Goal: Task Accomplishment & Management: Manage account settings

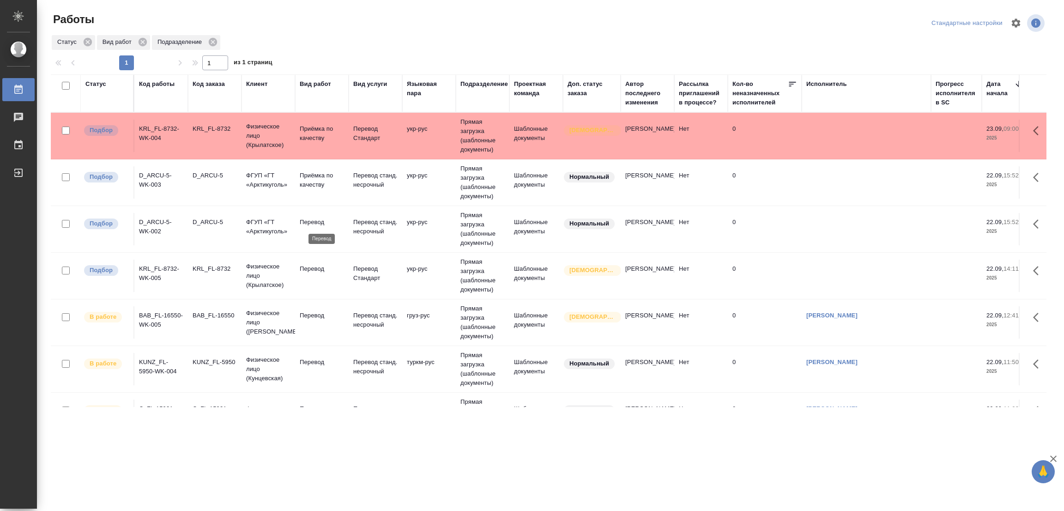
click at [306, 219] on p "Перевод" at bounding box center [322, 221] width 44 height 9
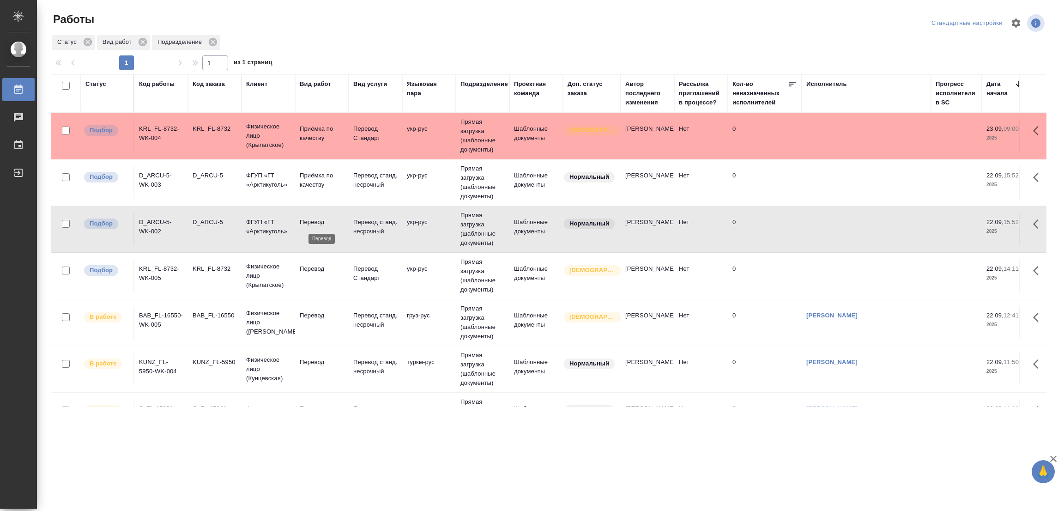
click at [306, 219] on p "Перевод" at bounding box center [322, 221] width 44 height 9
click at [313, 269] on p "Перевод" at bounding box center [322, 268] width 44 height 9
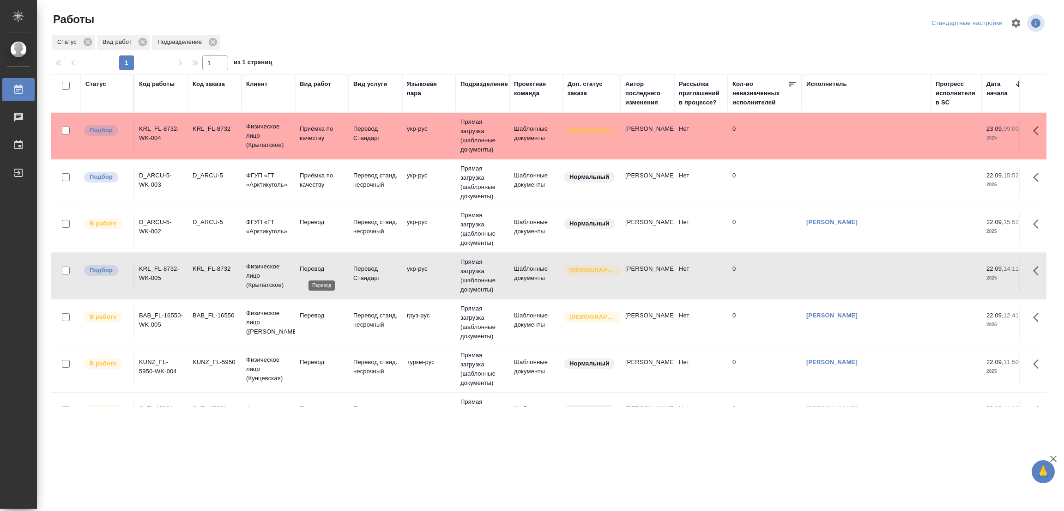
click at [313, 269] on p "Перевод" at bounding box center [322, 268] width 44 height 9
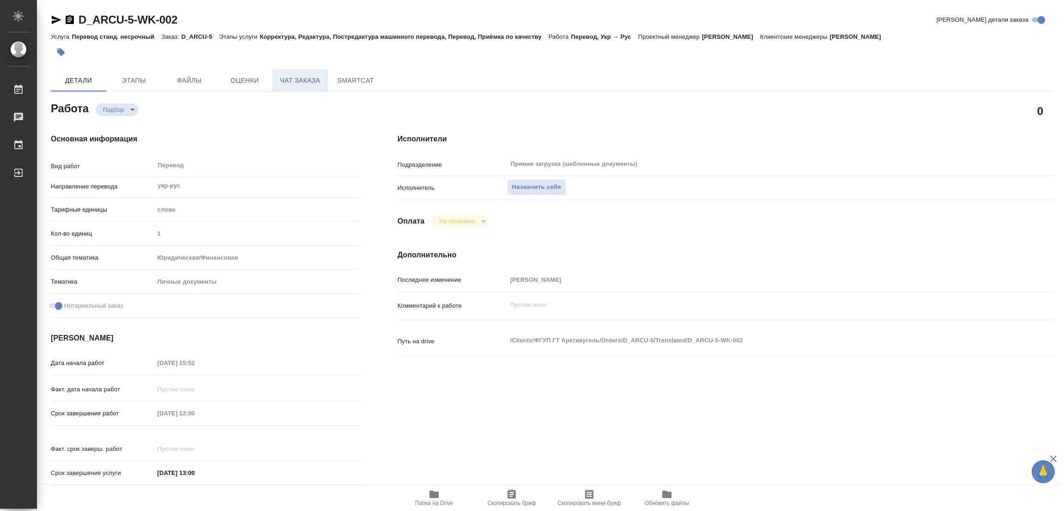
type textarea "x"
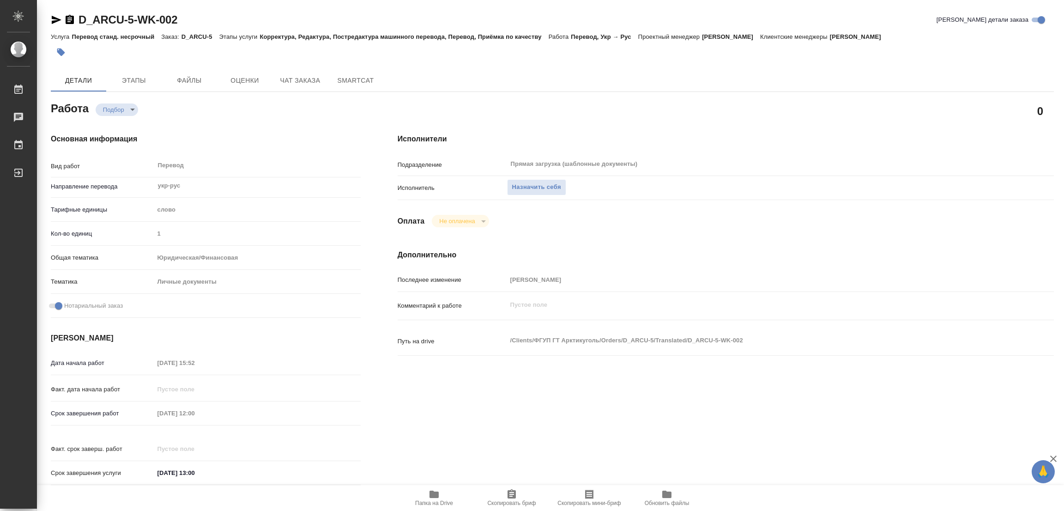
type textarea "x"
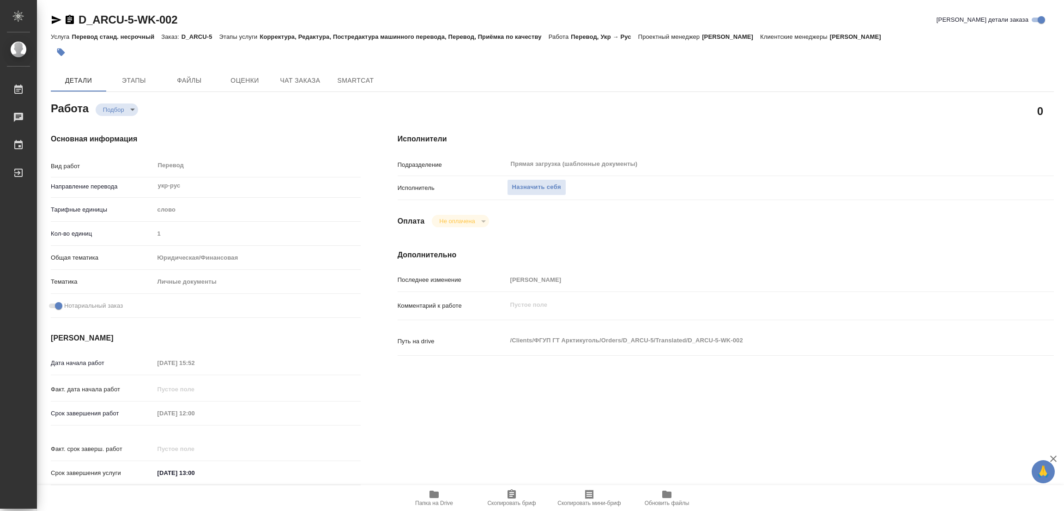
type textarea "x"
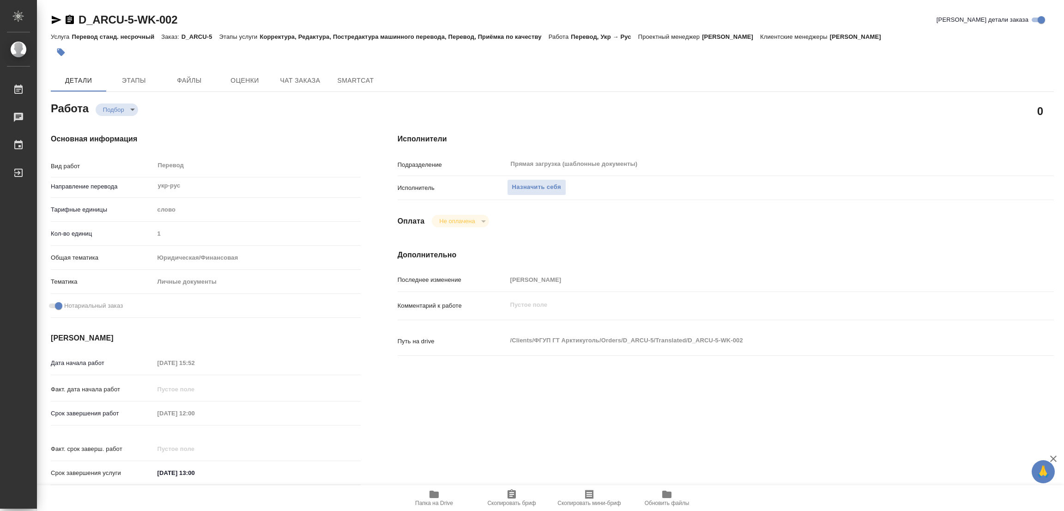
type textarea "x"
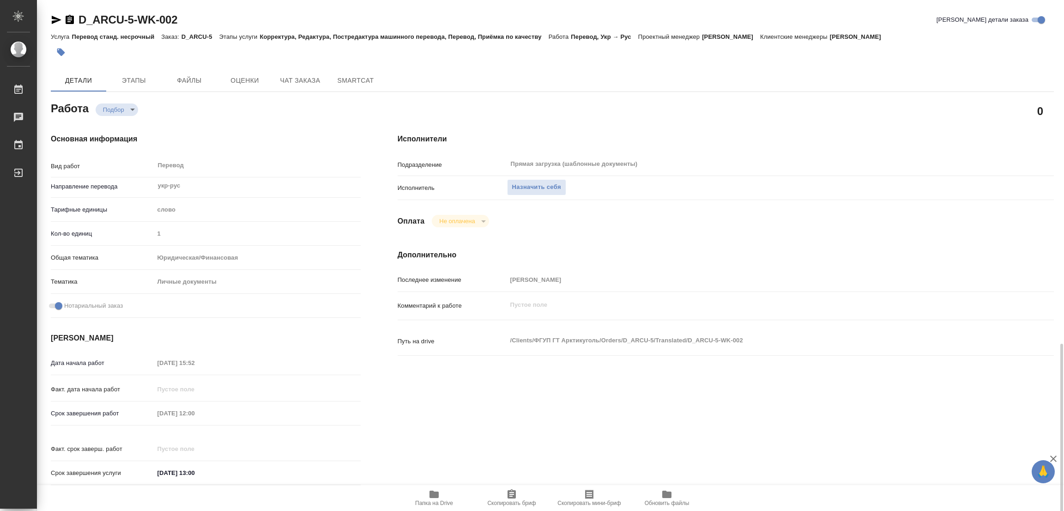
scroll to position [265, 0]
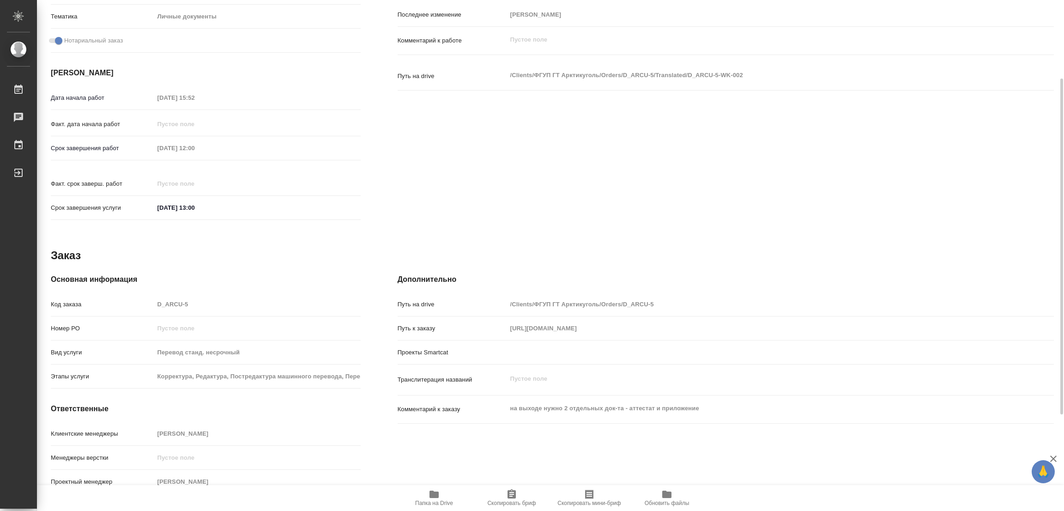
type textarea "x"
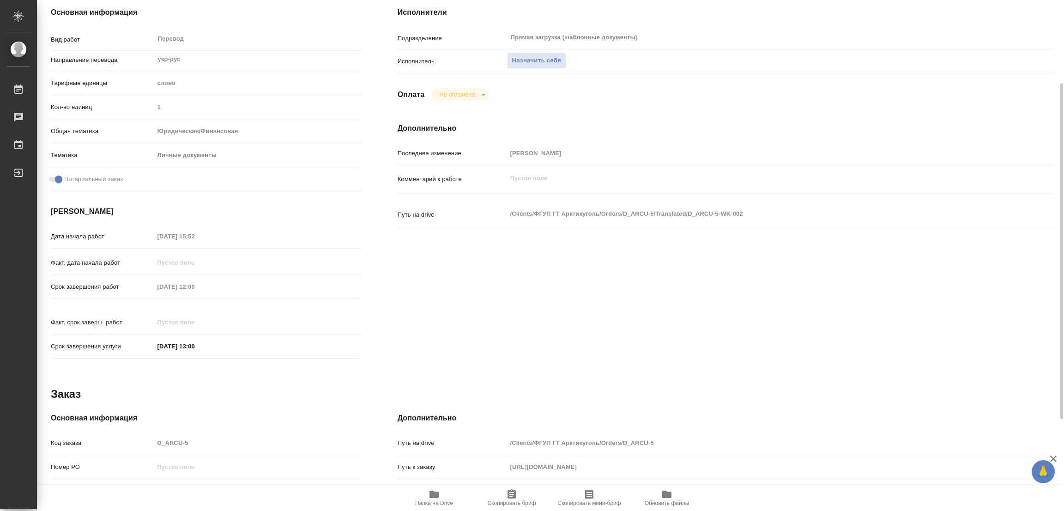
scroll to position [0, 0]
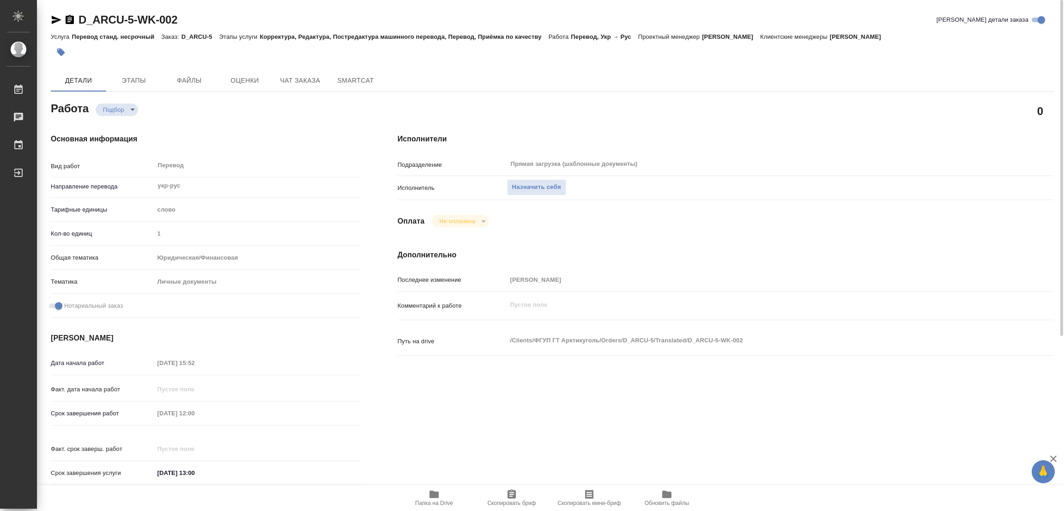
click at [525, 177] on div "Подразделение Прямая загрузка (шаблонные документы) ​" at bounding box center [726, 168] width 656 height 24
click at [519, 192] on button "Назначить себя" at bounding box center [536, 187] width 59 height 16
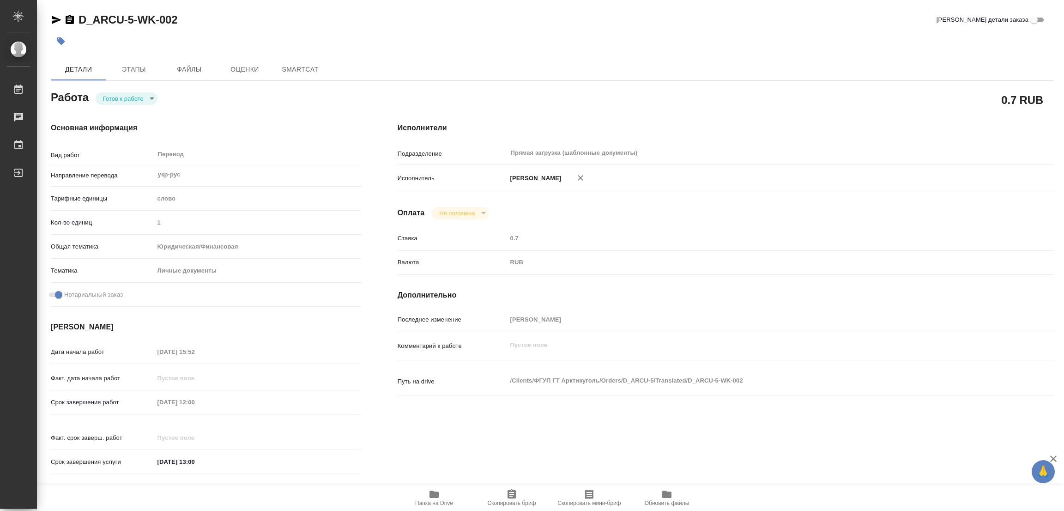
type textarea "x"
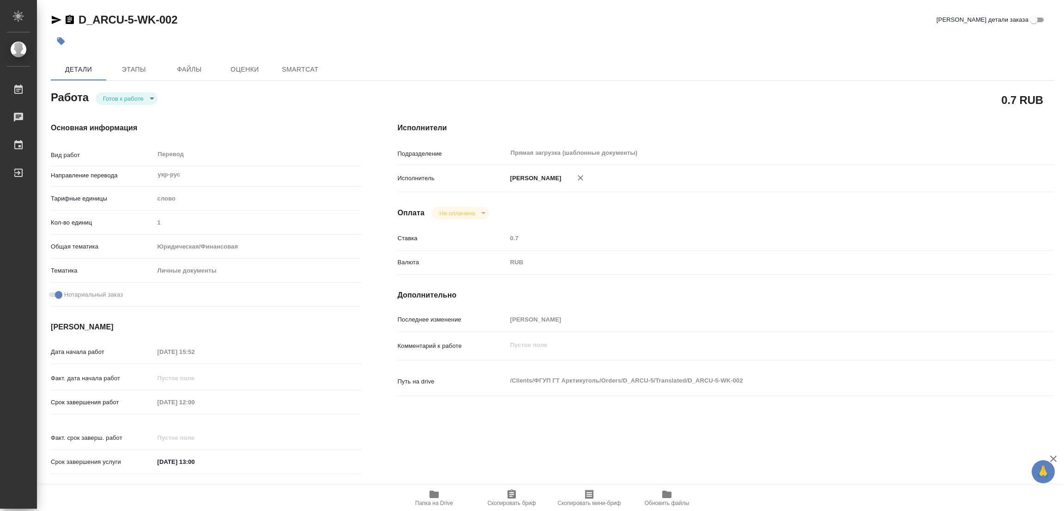
type textarea "x"
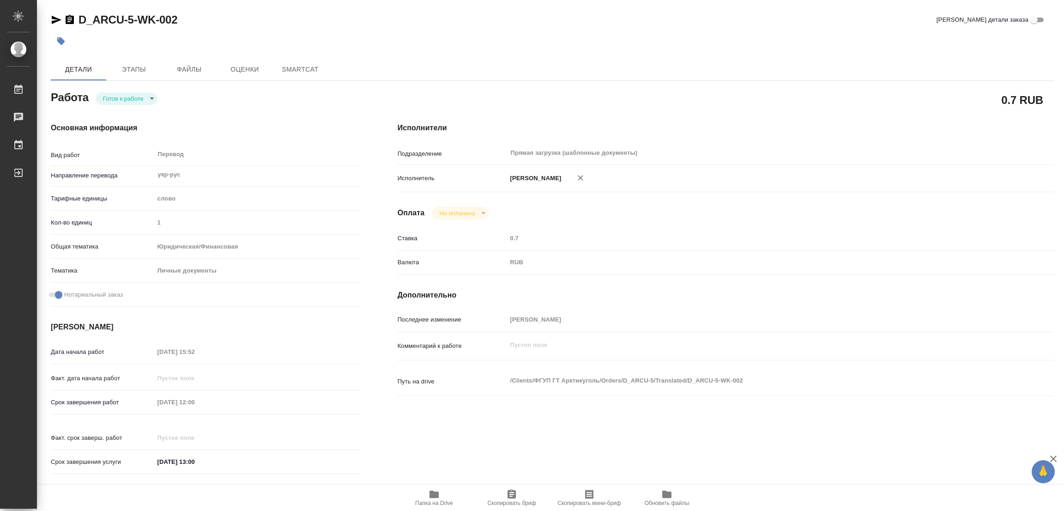
type textarea "x"
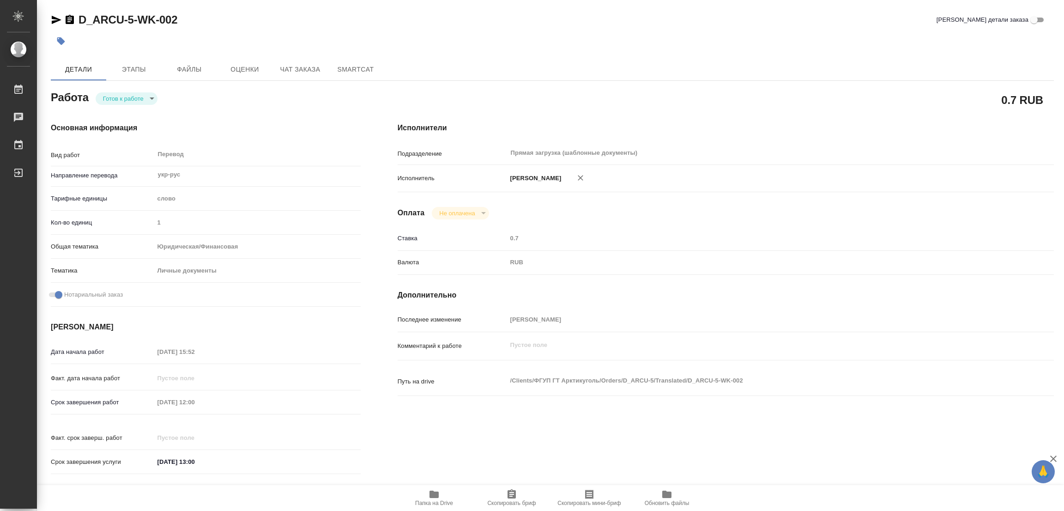
type textarea "x"
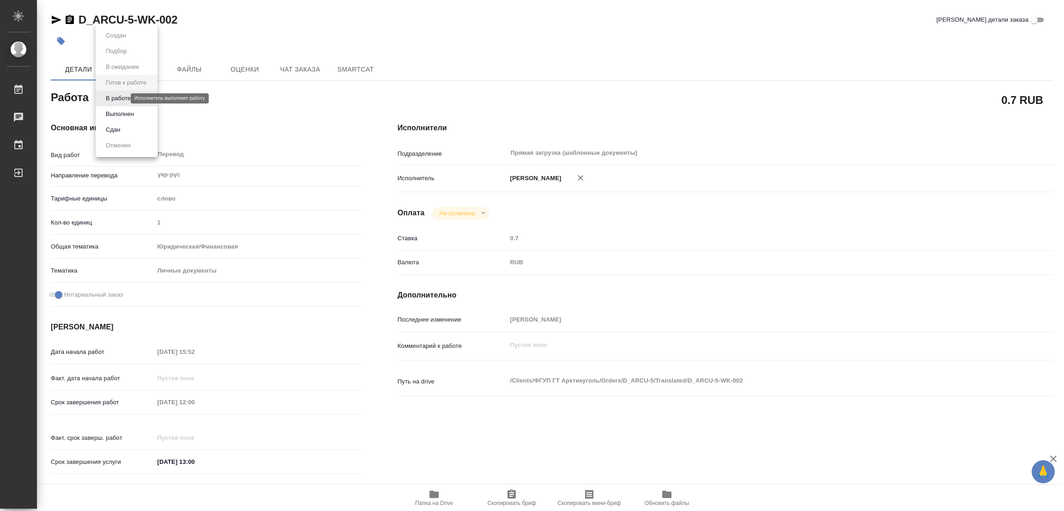
click at [115, 101] on body "🙏 .cls-1 fill:#fff; AWATERA Popova Galina Работы Чаты График Выйти D_ARCU-5-WK-…" at bounding box center [532, 255] width 1064 height 511
type textarea "x"
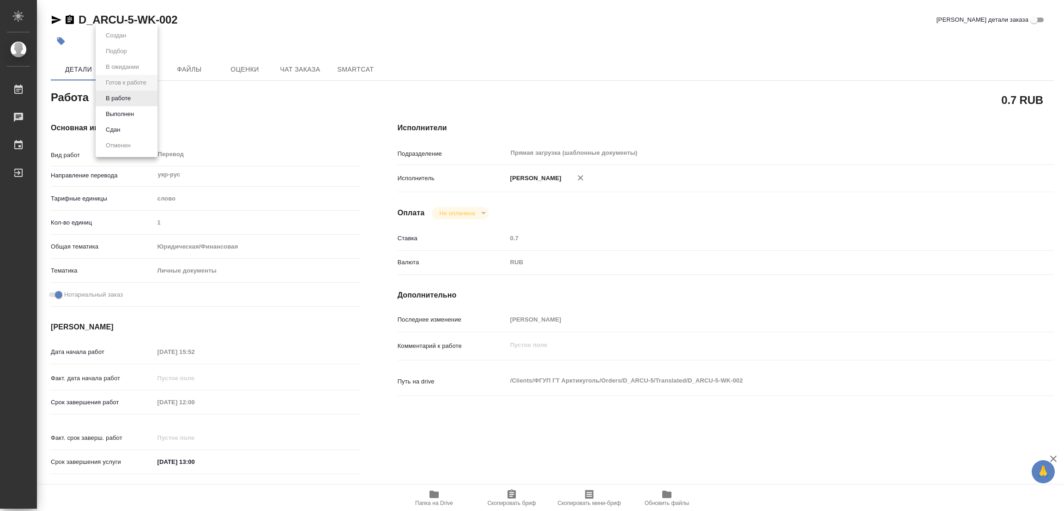
type textarea "x"
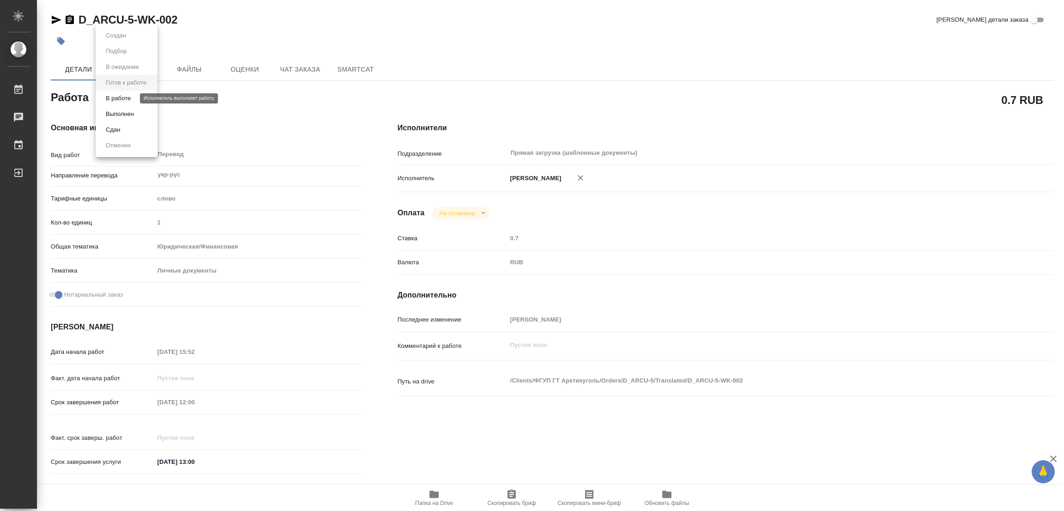
type textarea "x"
click at [107, 95] on button "В работе" at bounding box center [118, 98] width 30 height 10
type textarea "x"
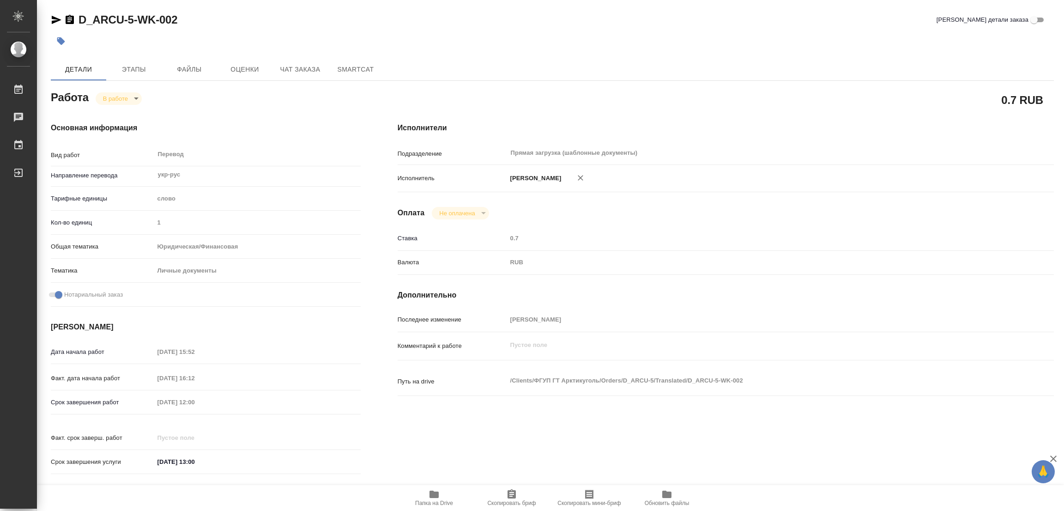
type textarea "x"
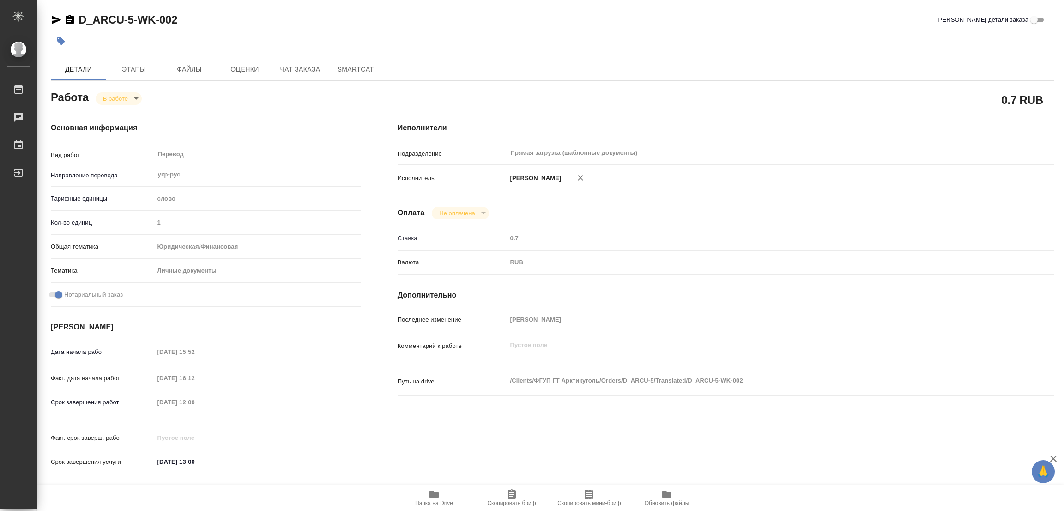
type textarea "x"
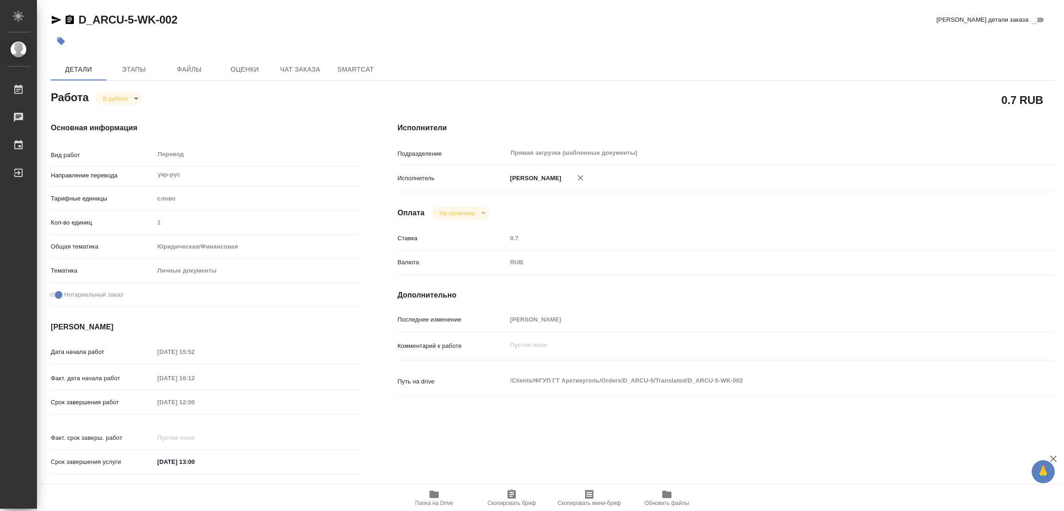
type textarea "x"
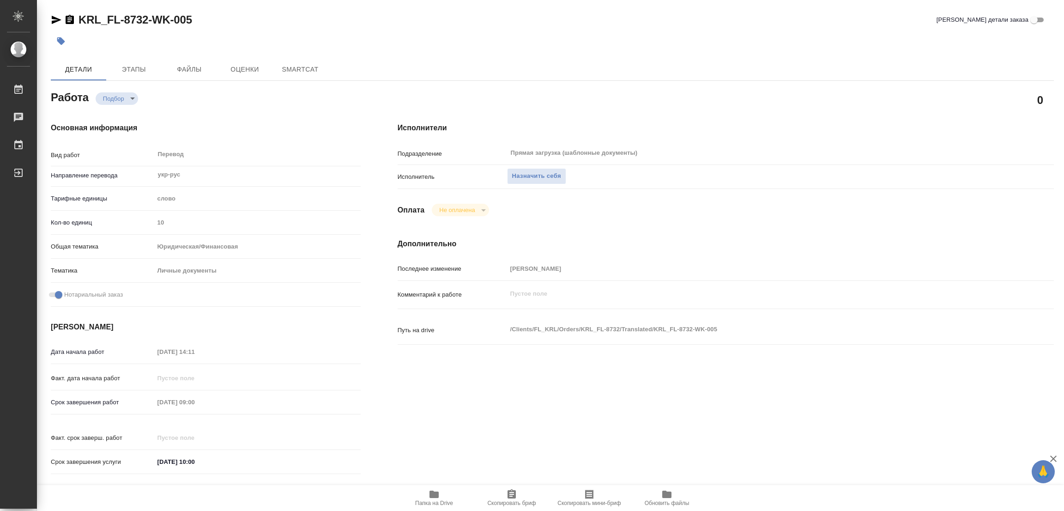
type textarea "x"
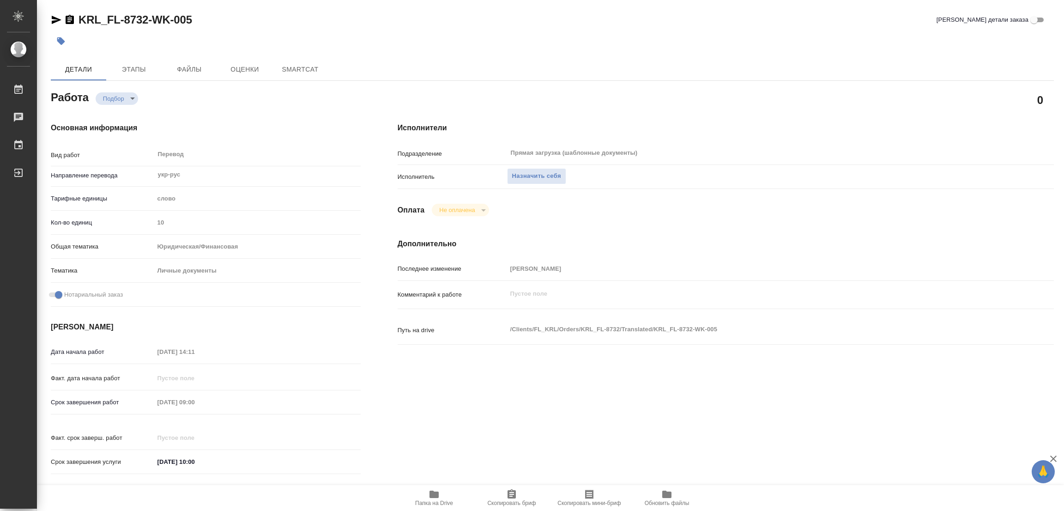
type textarea "x"
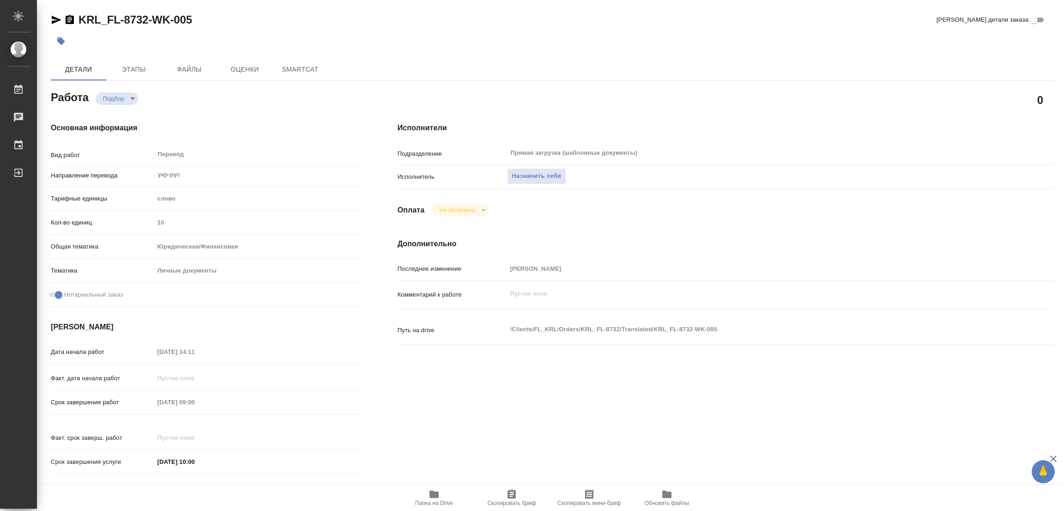
type textarea "x"
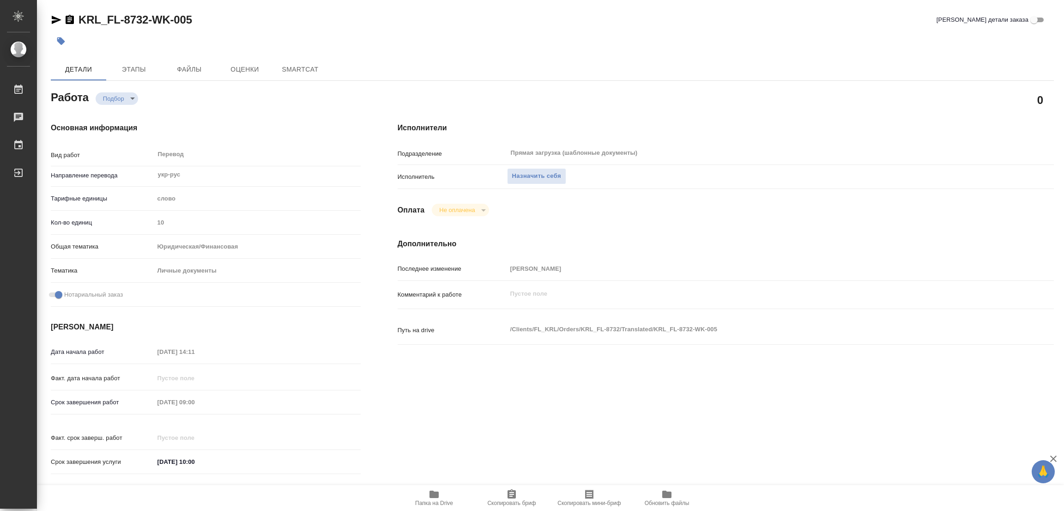
type textarea "x"
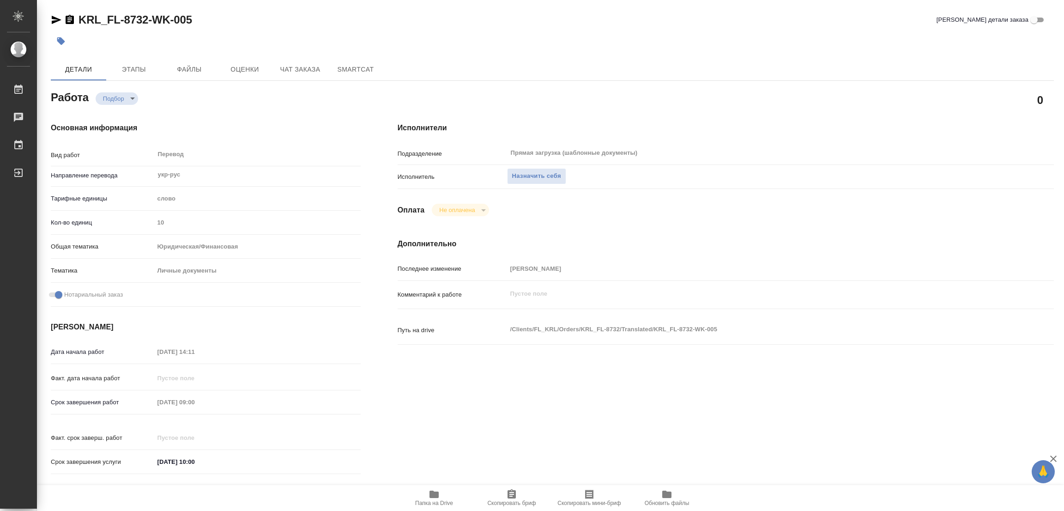
type textarea "x"
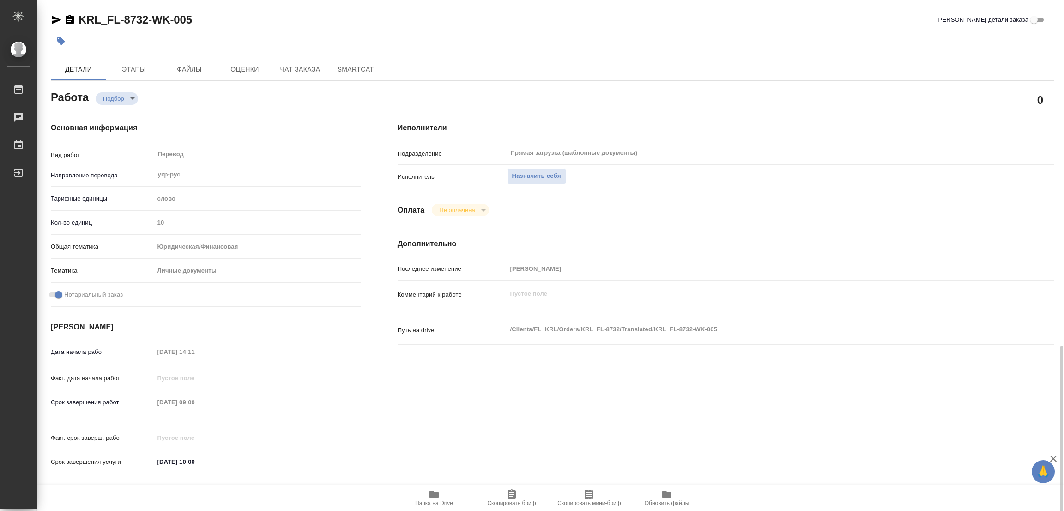
scroll to position [254, 0]
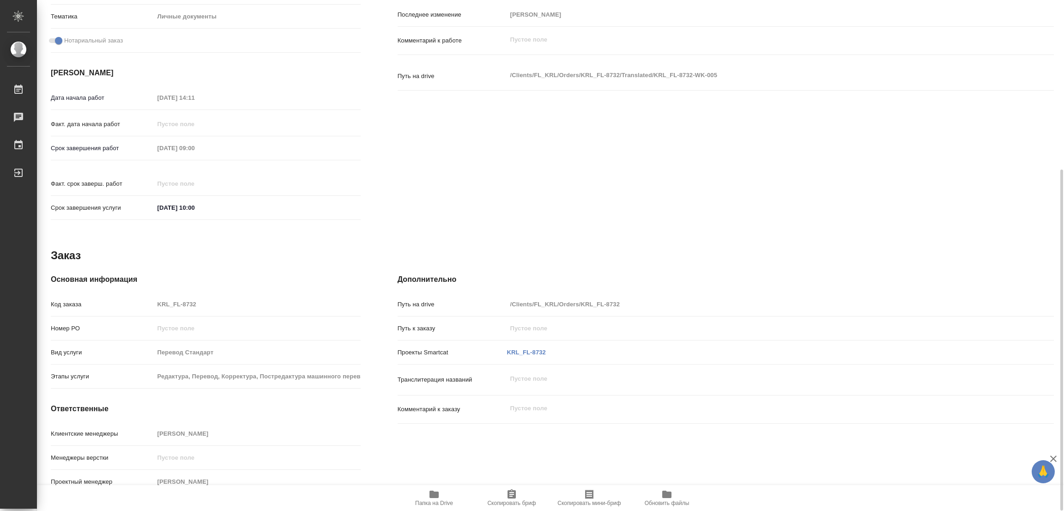
type textarea "x"
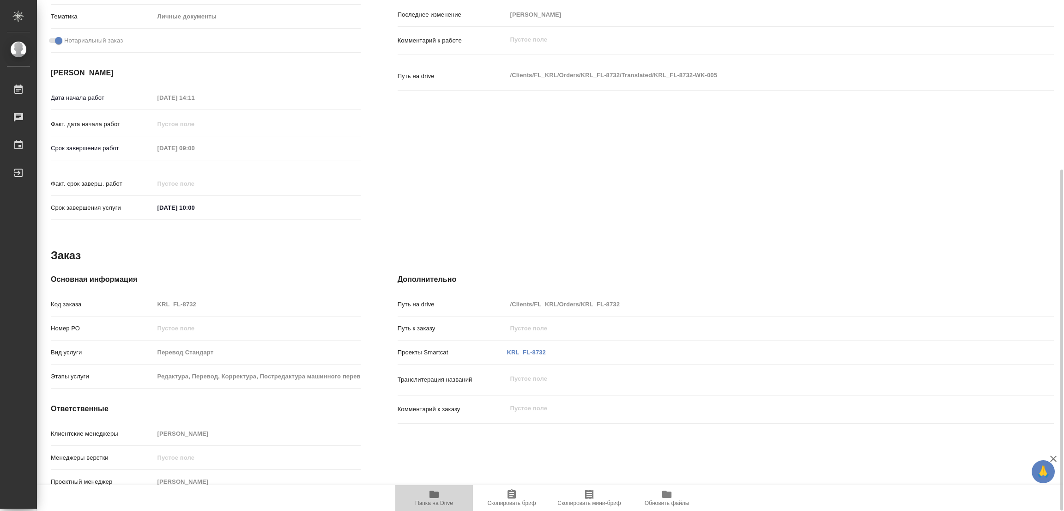
click at [433, 501] on span "Папка на Drive" at bounding box center [434, 503] width 38 height 6
type textarea "x"
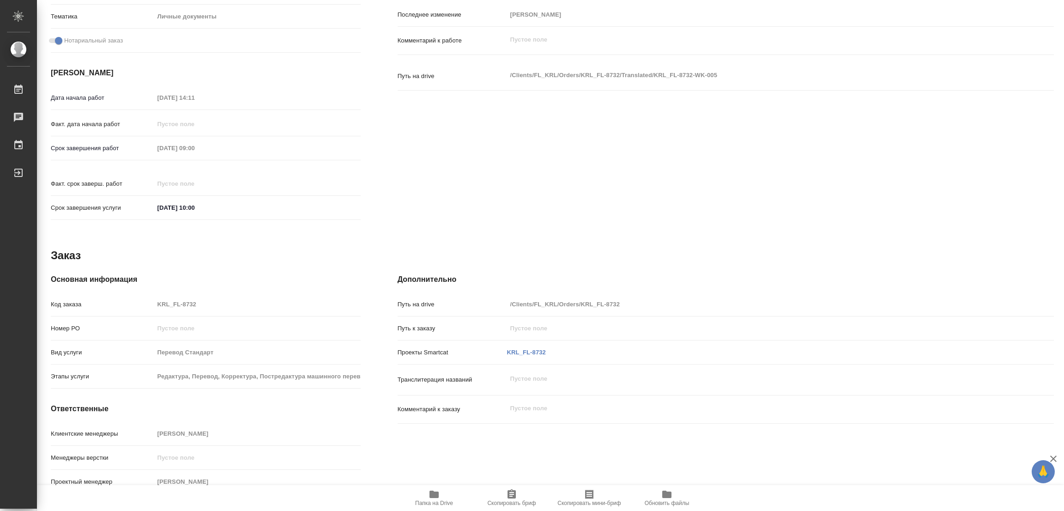
type textarea "x"
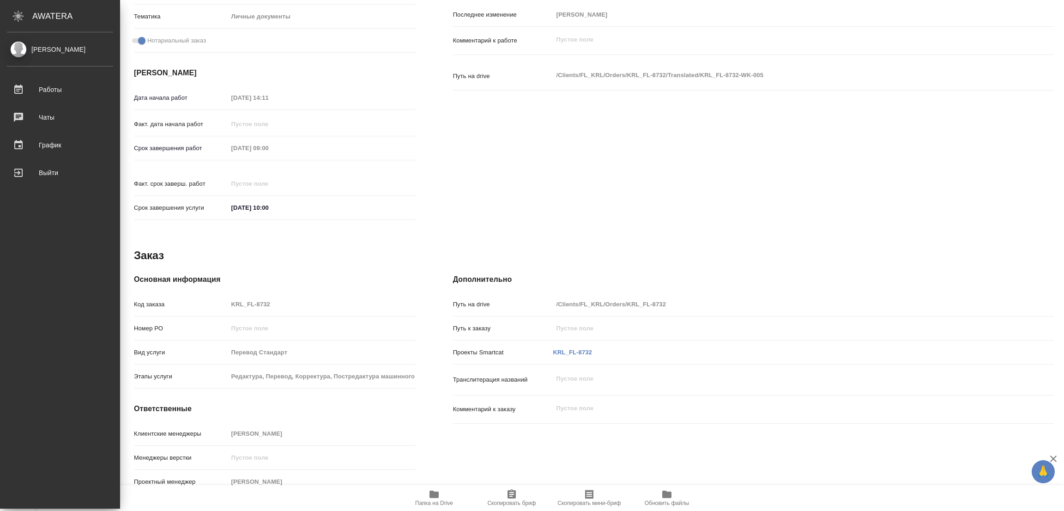
type textarea "x"
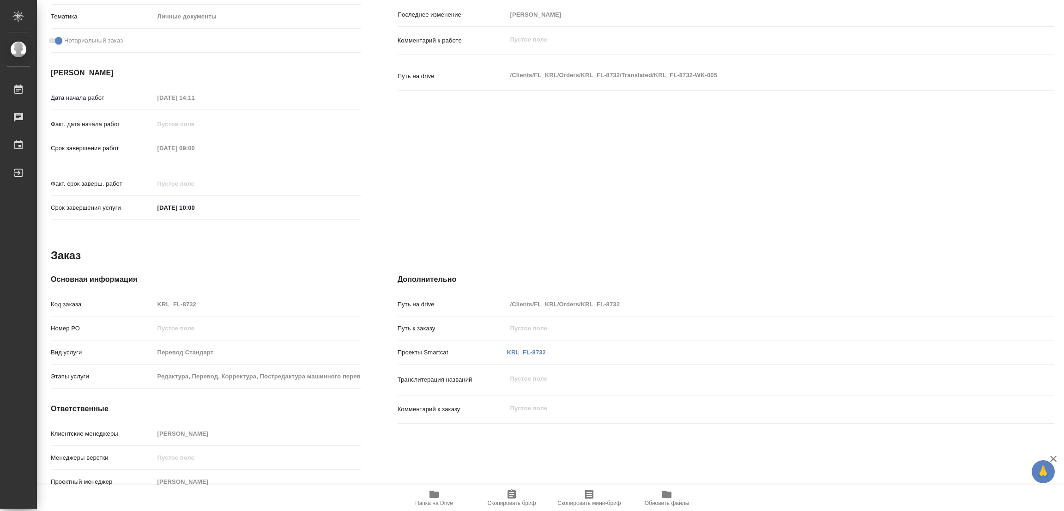
type textarea "x"
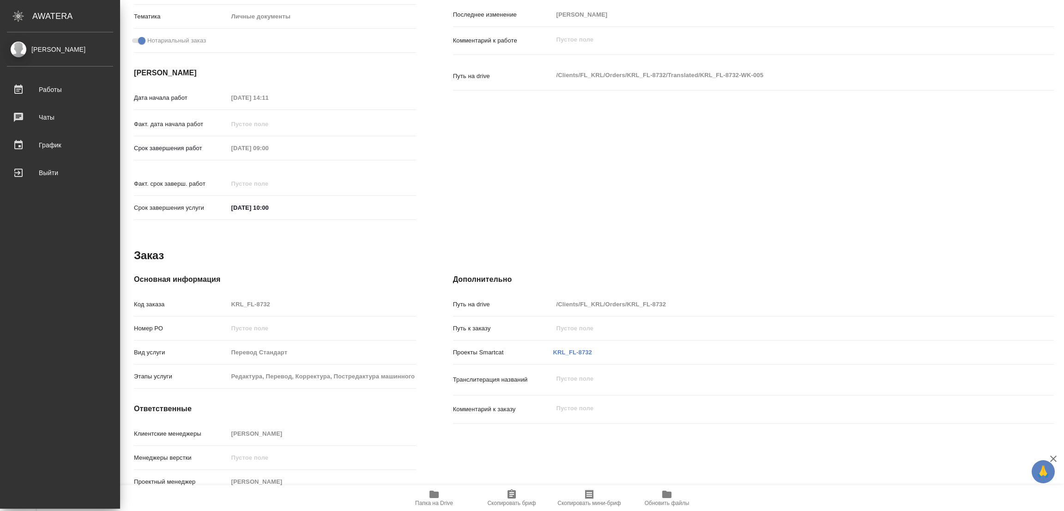
type textarea "x"
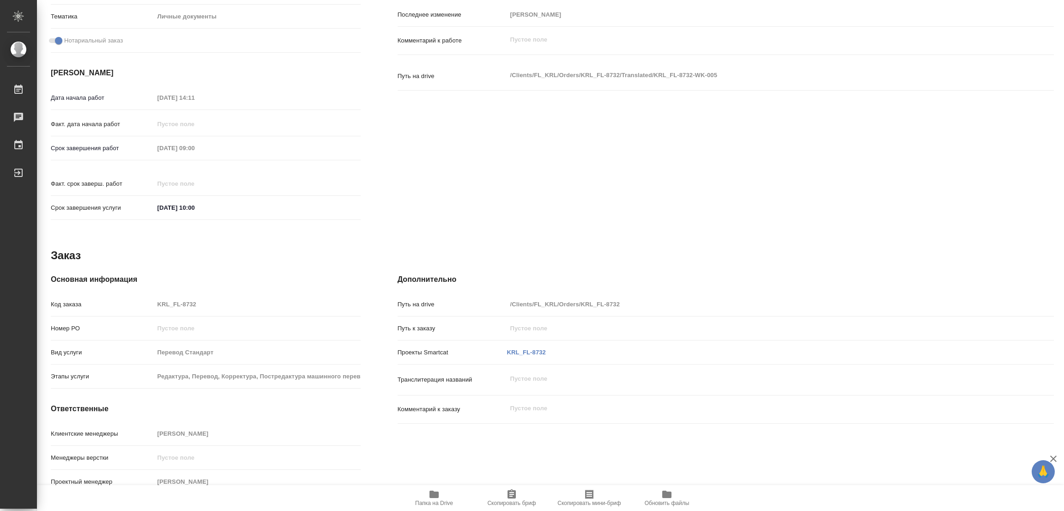
scroll to position [0, 0]
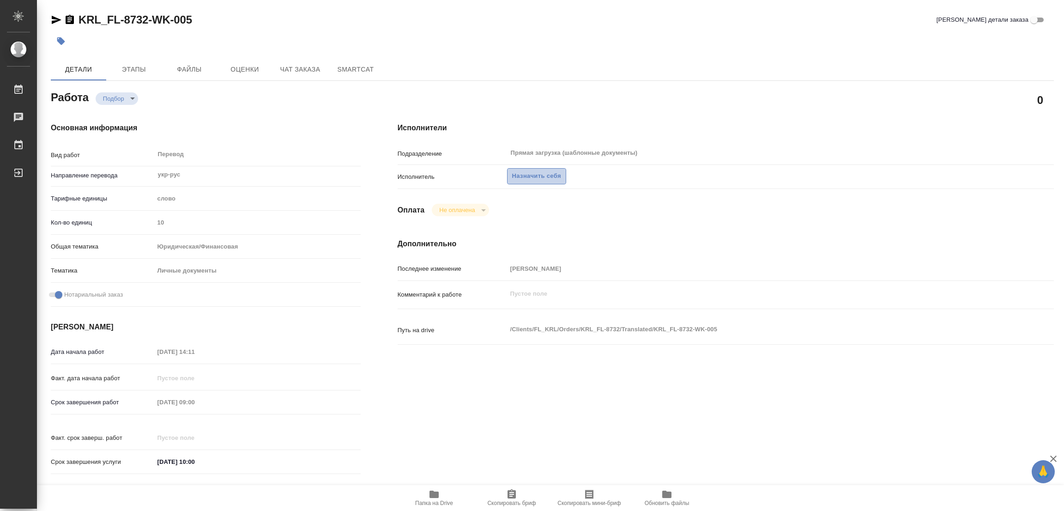
click at [530, 175] on span "Назначить себя" at bounding box center [536, 176] width 49 height 11
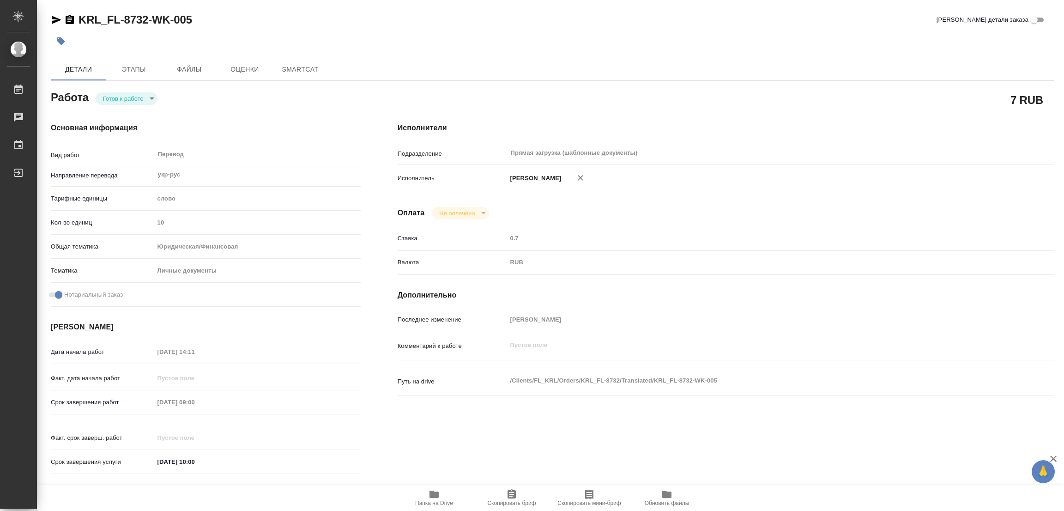
type textarea "x"
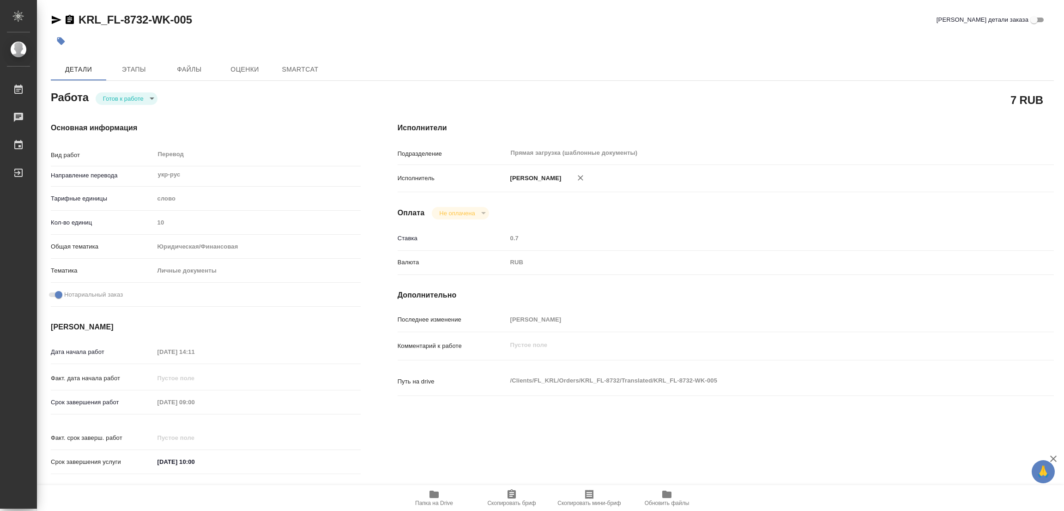
type textarea "x"
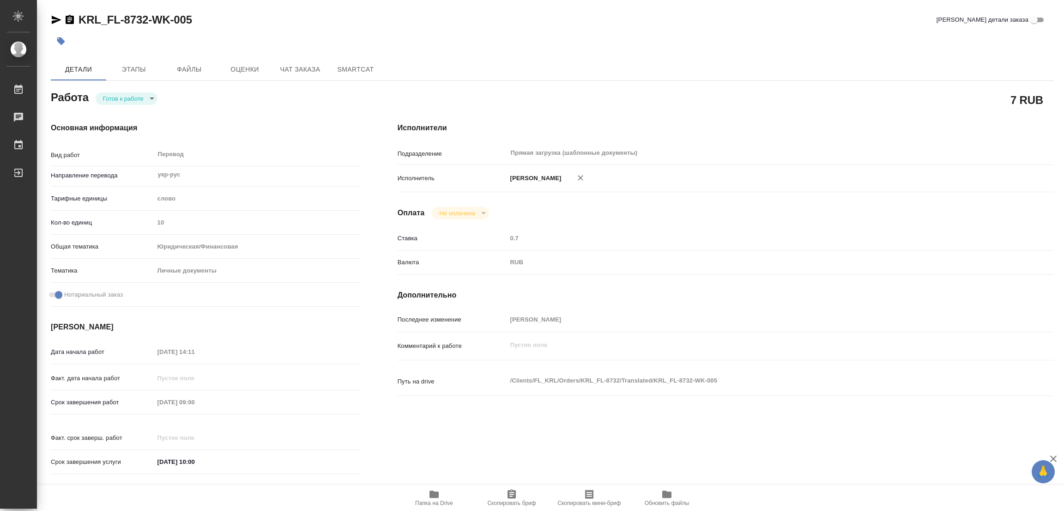
type textarea "x"
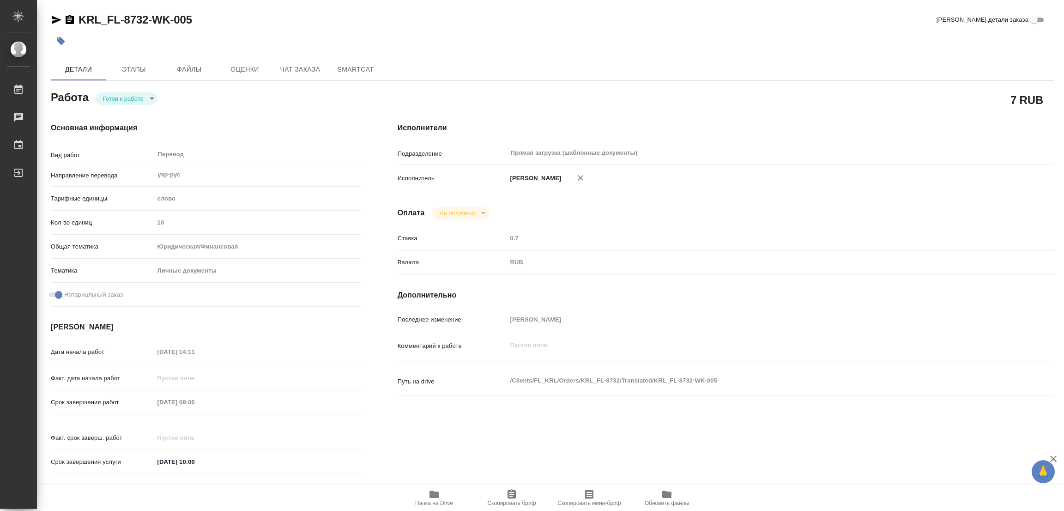
type textarea "x"
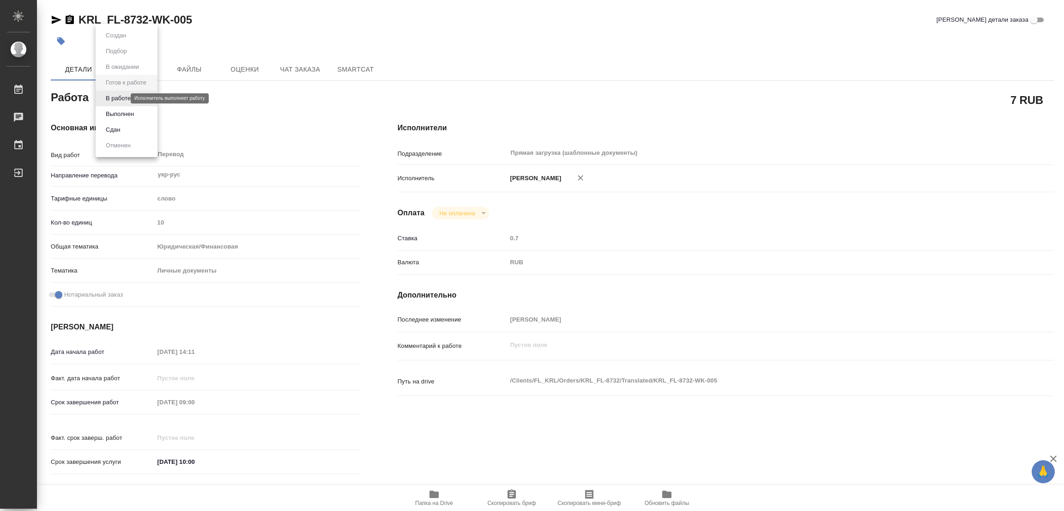
click at [120, 97] on body "🙏 .cls-1 fill:#fff; AWATERA [PERSON_NAME] Работы Чаты График Выйти KRL_FL-8732-…" at bounding box center [532, 255] width 1064 height 511
click at [119, 98] on button "В работе" at bounding box center [118, 98] width 30 height 10
type textarea "x"
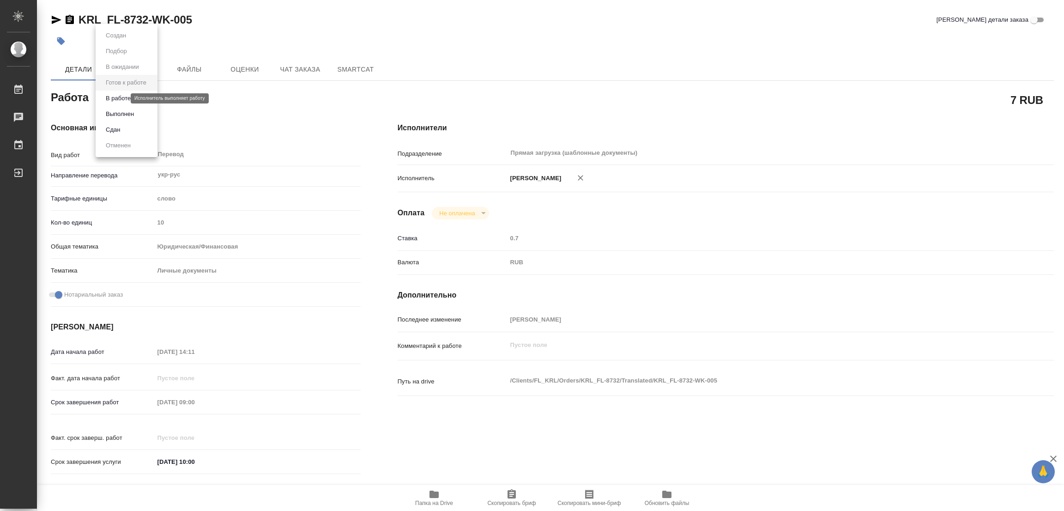
type textarea "x"
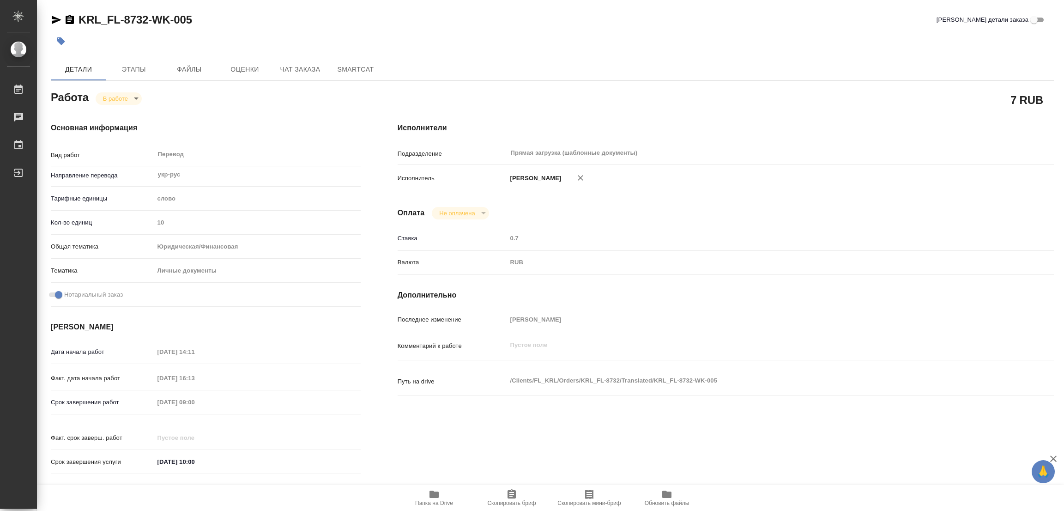
type textarea "x"
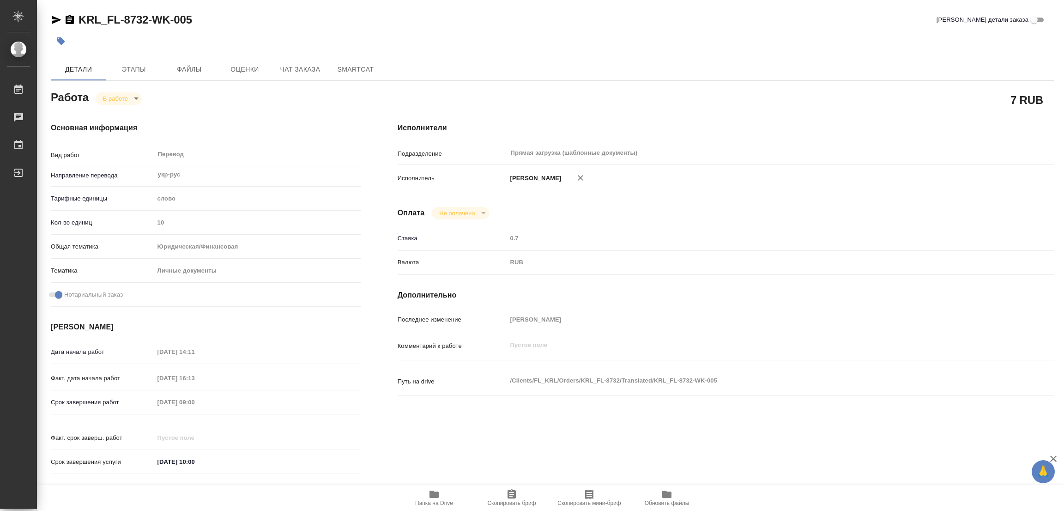
type textarea "x"
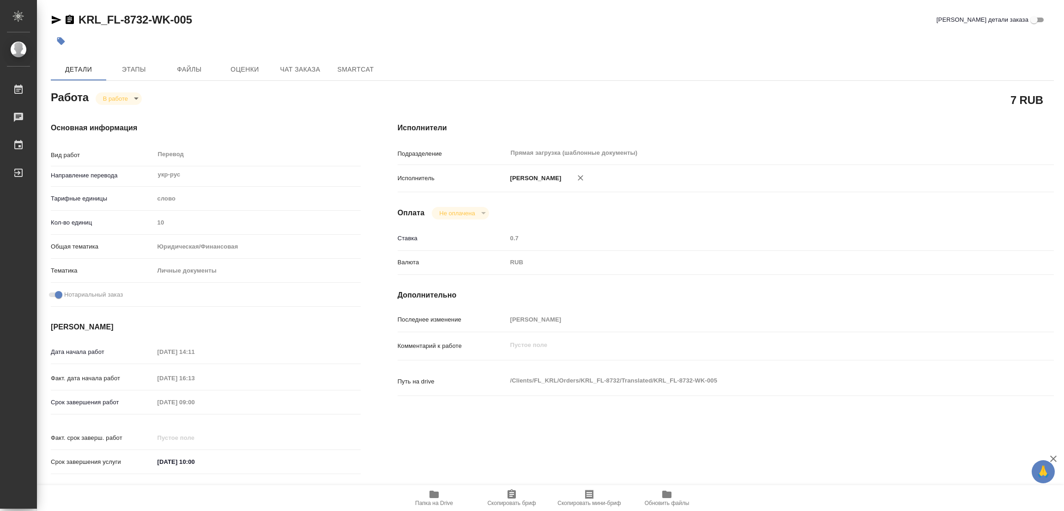
type textarea "x"
